Goal: Check status

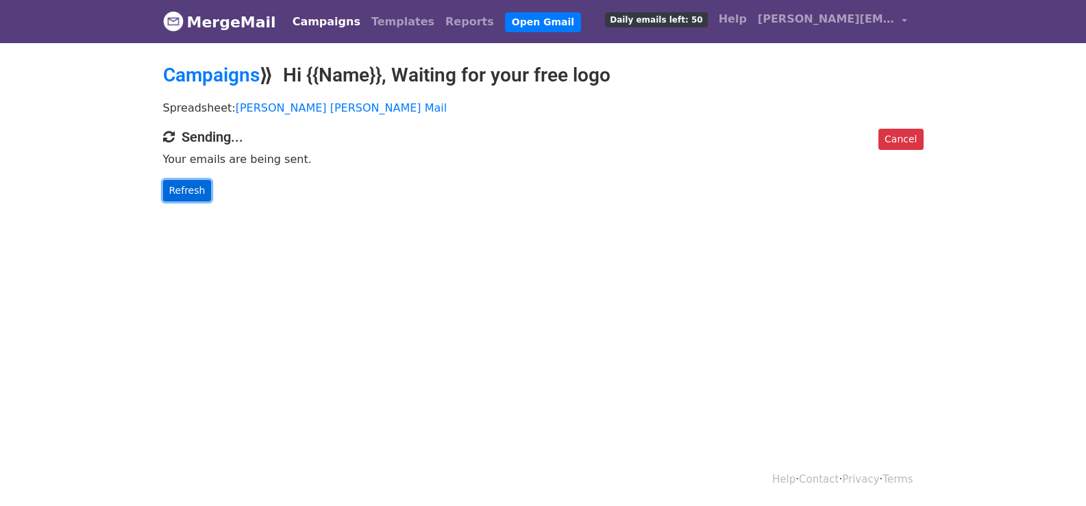
click at [181, 195] on link "Refresh" at bounding box center [187, 190] width 49 height 21
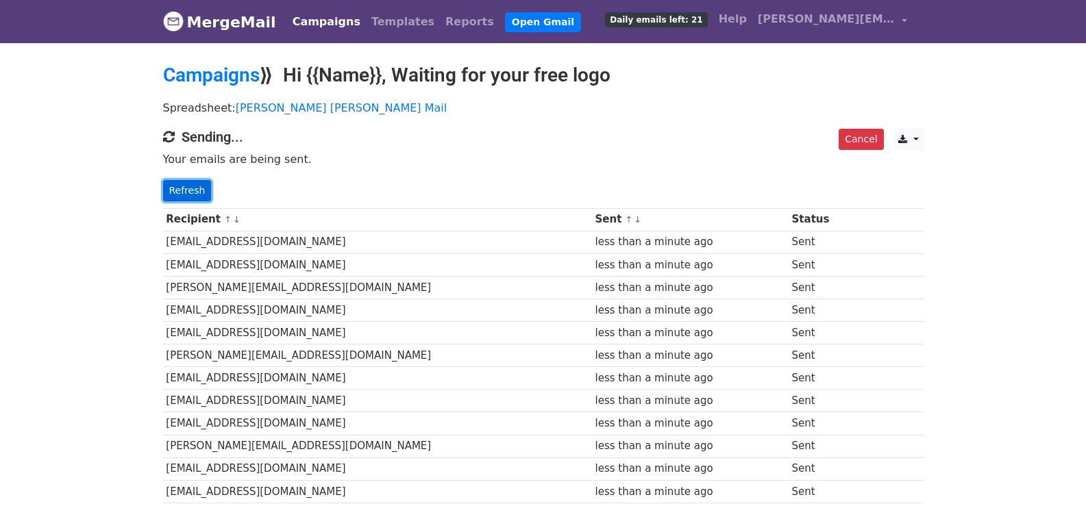
click at [195, 186] on link "Refresh" at bounding box center [187, 190] width 49 height 21
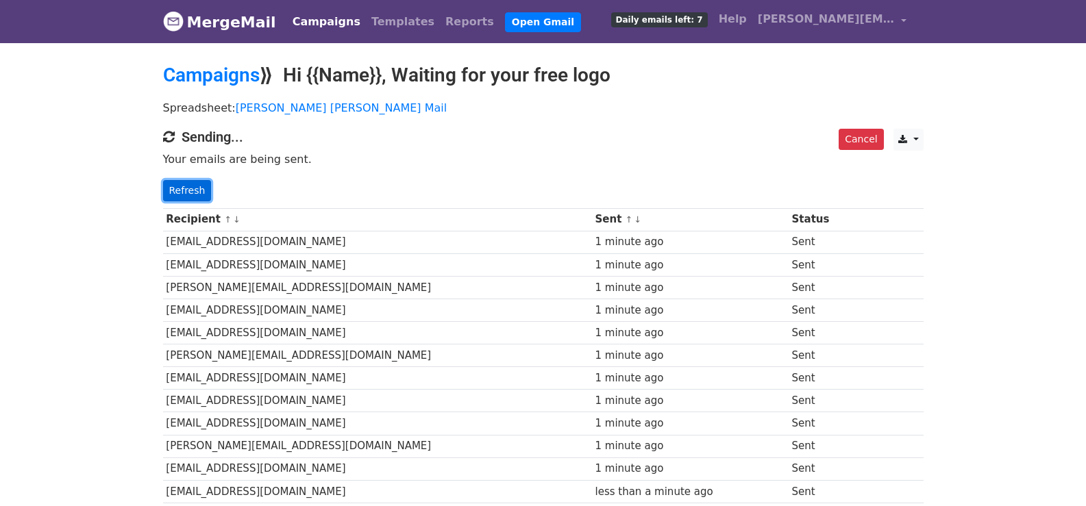
click at [186, 198] on link "Refresh" at bounding box center [187, 190] width 49 height 21
click at [186, 196] on link "Refresh" at bounding box center [187, 190] width 49 height 21
